Goal: Transaction & Acquisition: Subscribe to service/newsletter

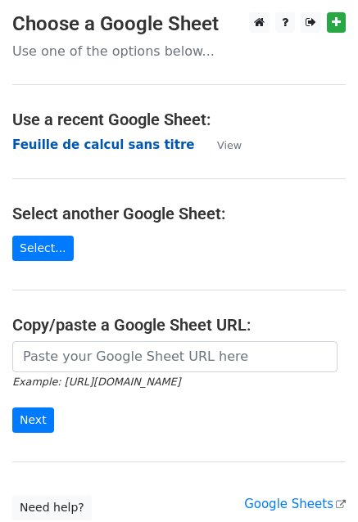
click at [46, 150] on strong "Feuille de calcul sans titre" at bounding box center [103, 145] width 182 height 15
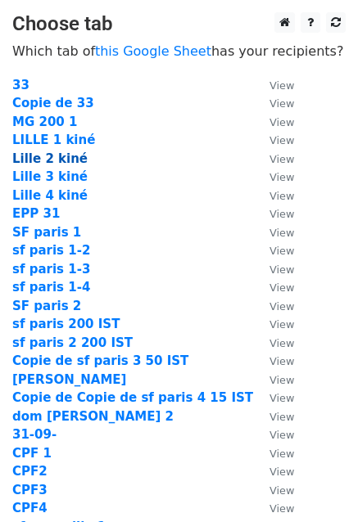
click at [58, 159] on strong "Lille 2 kiné" at bounding box center [49, 158] width 75 height 15
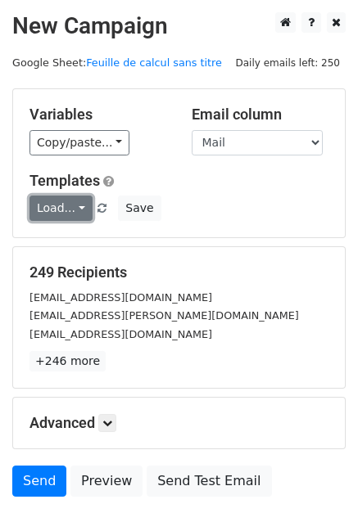
click at [54, 201] on link "Load..." at bounding box center [60, 208] width 63 height 25
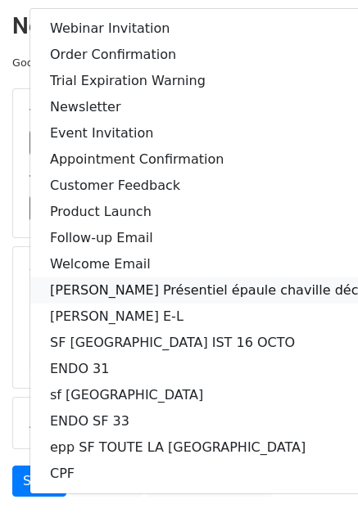
click at [90, 291] on link "[PERSON_NAME] Présentiel épaule chaville décembre" at bounding box center [225, 290] width 390 height 26
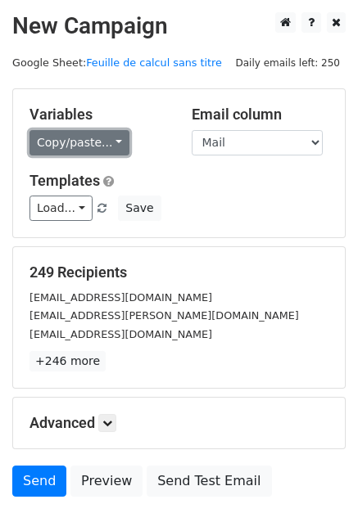
click at [59, 150] on link "Copy/paste..." at bounding box center [79, 142] width 100 height 25
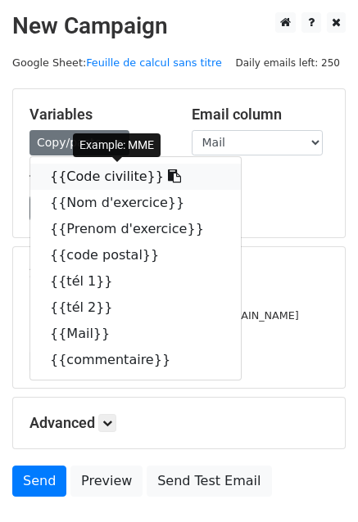
click at [82, 169] on link "{{Code civilite}}" at bounding box center [135, 177] width 210 height 26
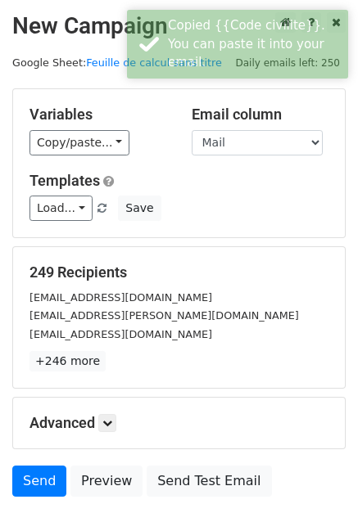
click at [63, 247] on div "249 Recipients [EMAIL_ADDRESS][DOMAIN_NAME] [DOMAIN_NAME][EMAIL_ADDRESS][DOMAIN…" at bounding box center [179, 317] width 332 height 141
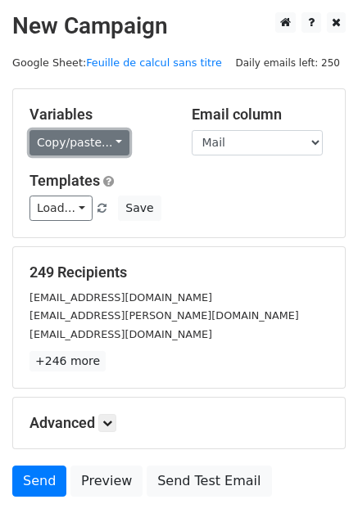
click at [82, 143] on link "Copy/paste..." at bounding box center [79, 142] width 100 height 25
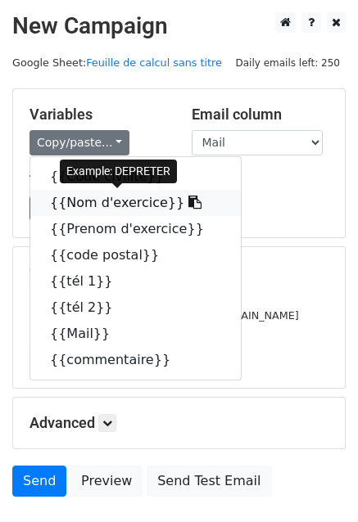
click at [85, 199] on link "{{Nom d'exercice}}" at bounding box center [135, 203] width 210 height 26
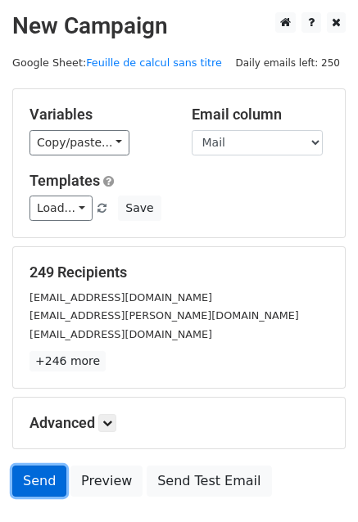
click at [36, 477] on link "Send" at bounding box center [39, 481] width 54 height 31
